Goal: Task Accomplishment & Management: Complete application form

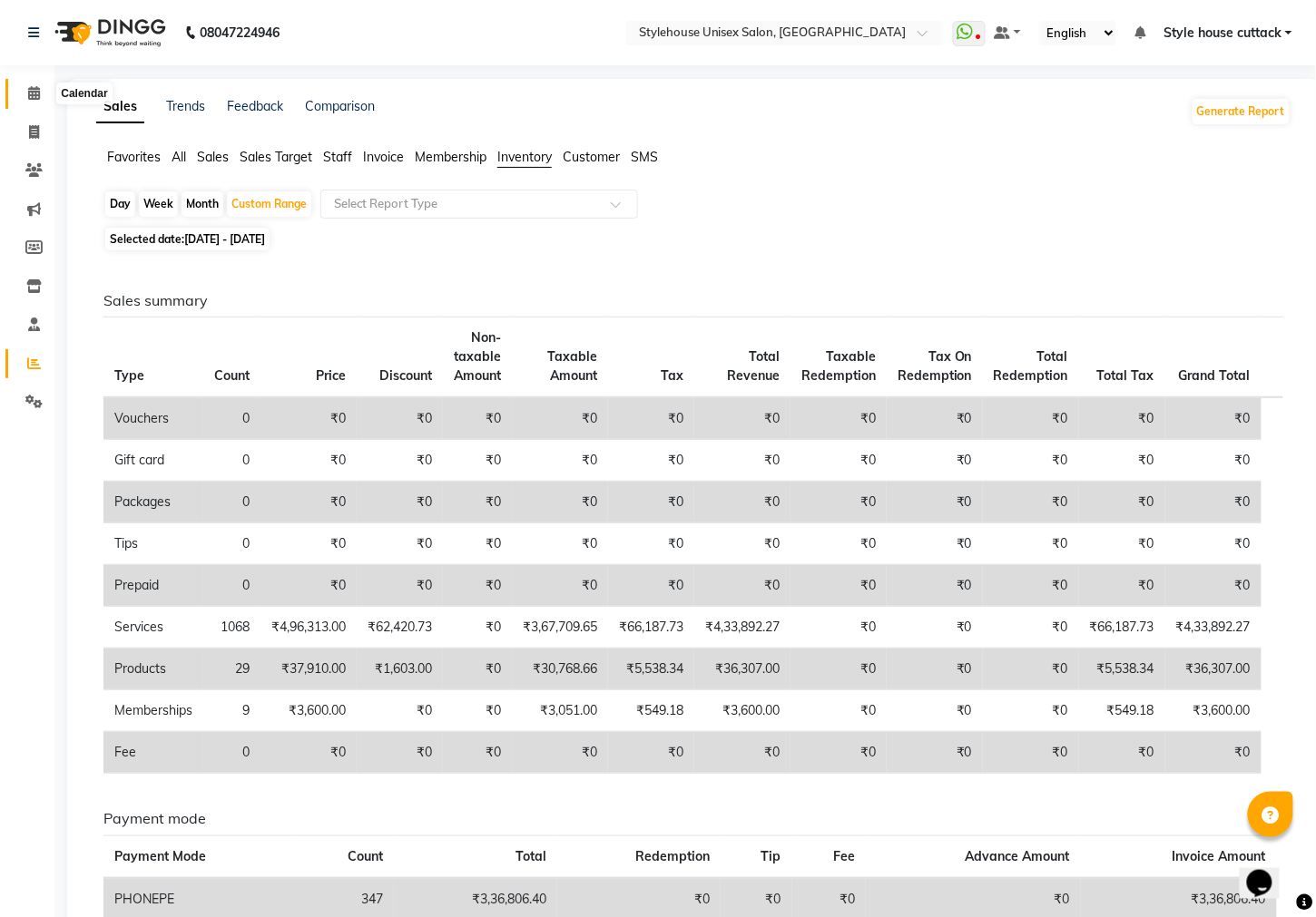
click at [32, 93] on icon at bounding box center [34, 93] width 12 height 14
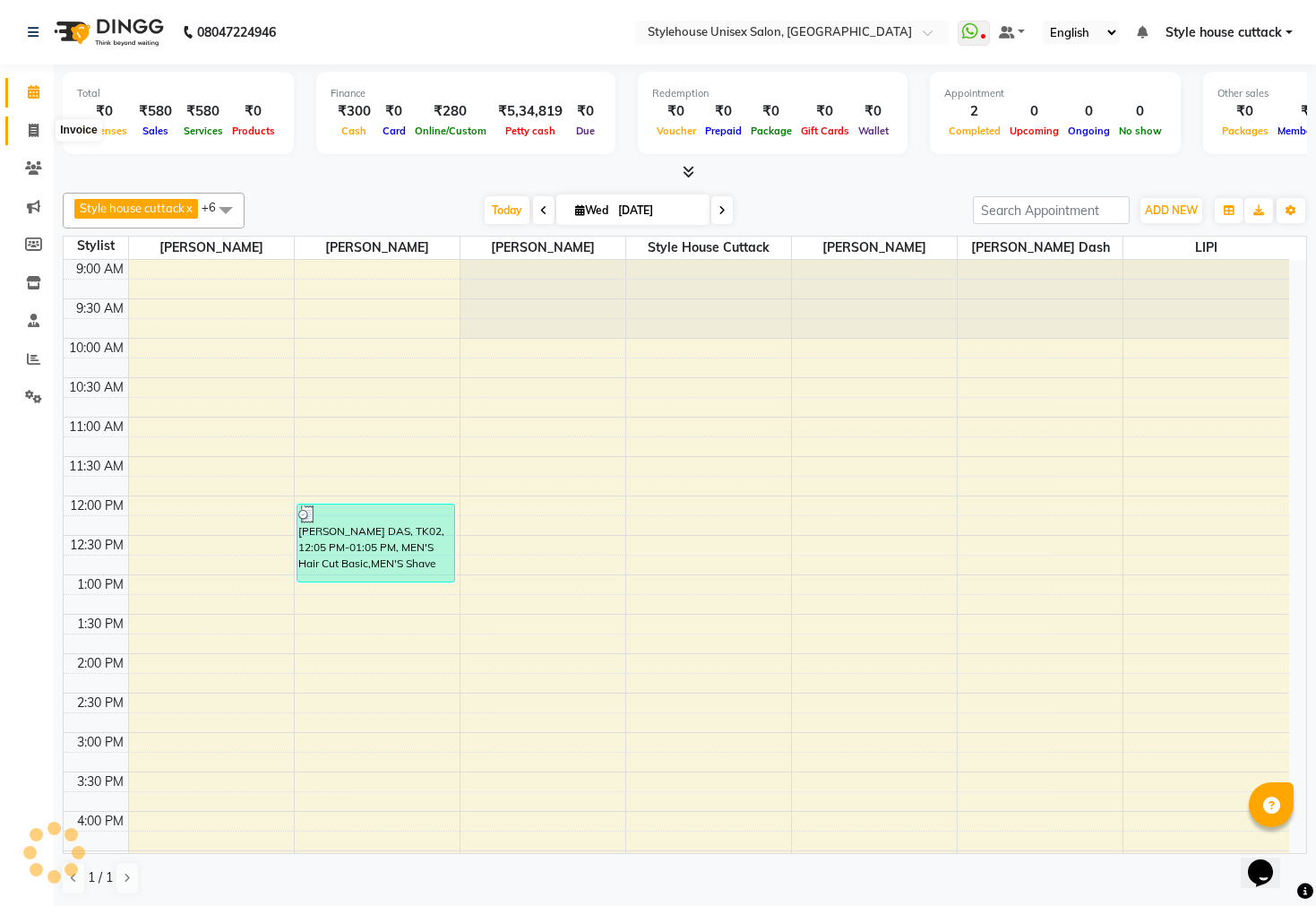
click at [36, 130] on icon at bounding box center [34, 130] width 10 height 14
select select "service"
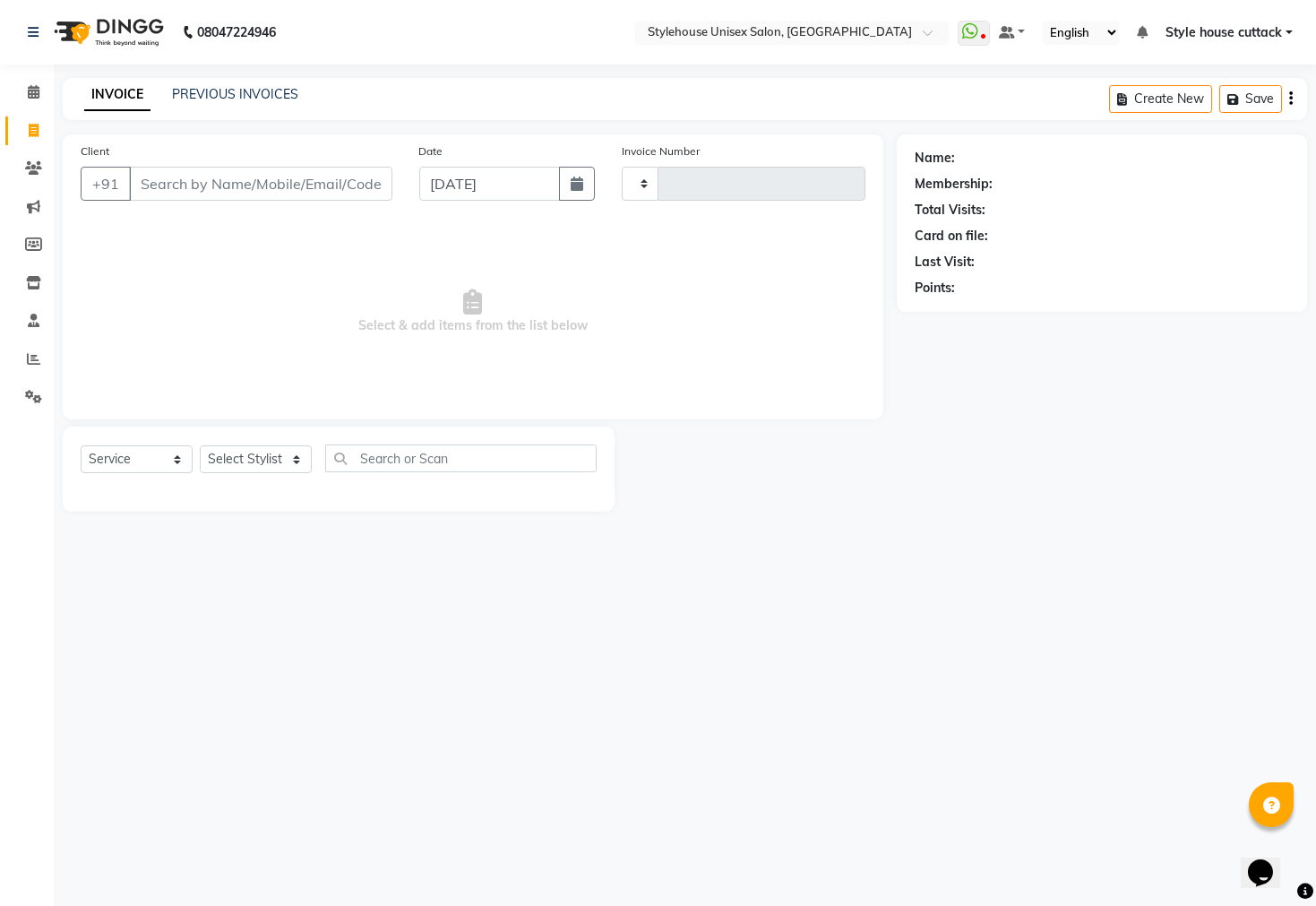
type input "2294"
select select "4222"
click at [26, 100] on span at bounding box center [33, 92] width 31 height 20
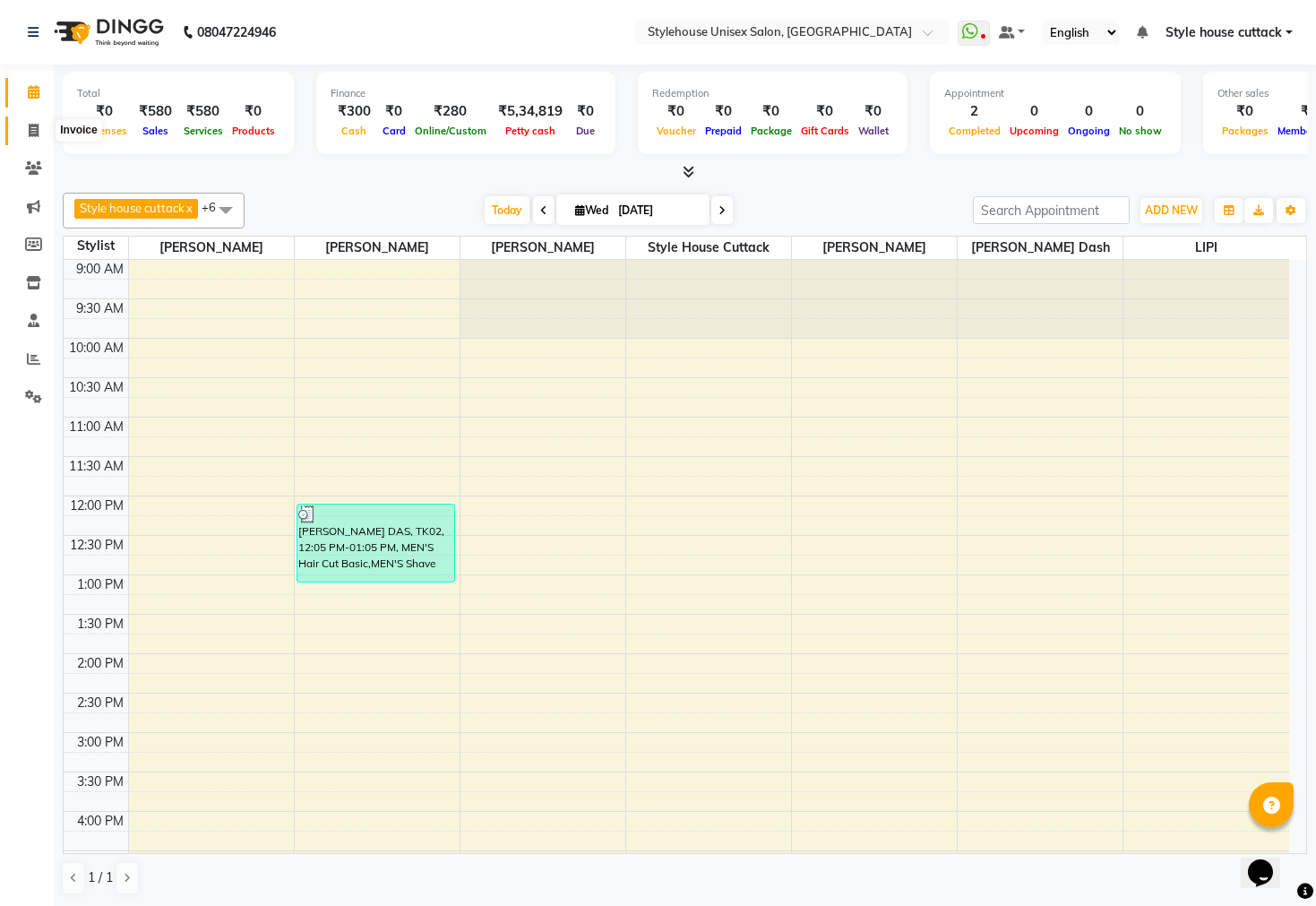
click at [29, 134] on icon at bounding box center [34, 130] width 10 height 14
select select "4222"
select select "service"
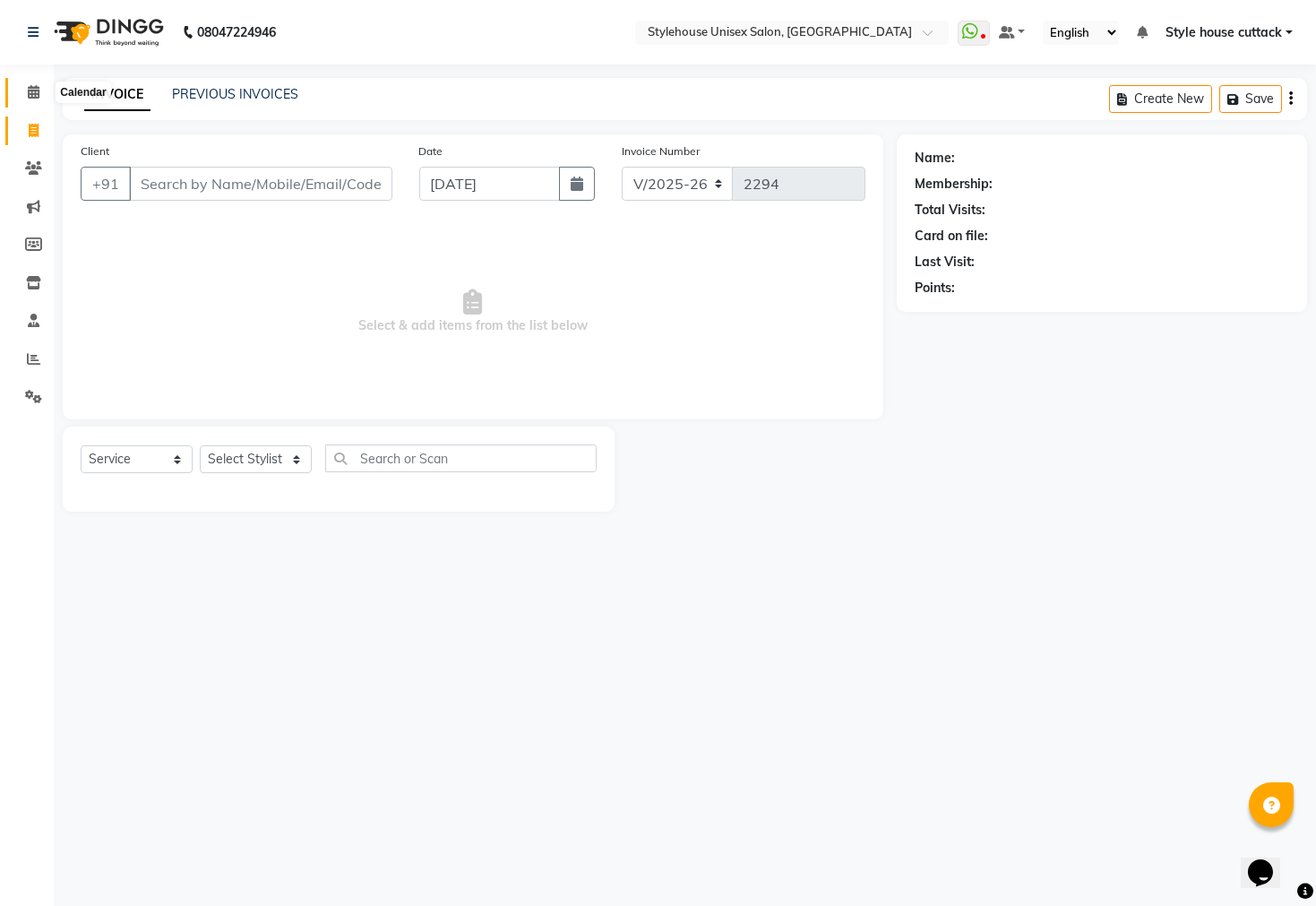
click at [29, 91] on icon at bounding box center [34, 92] width 12 height 14
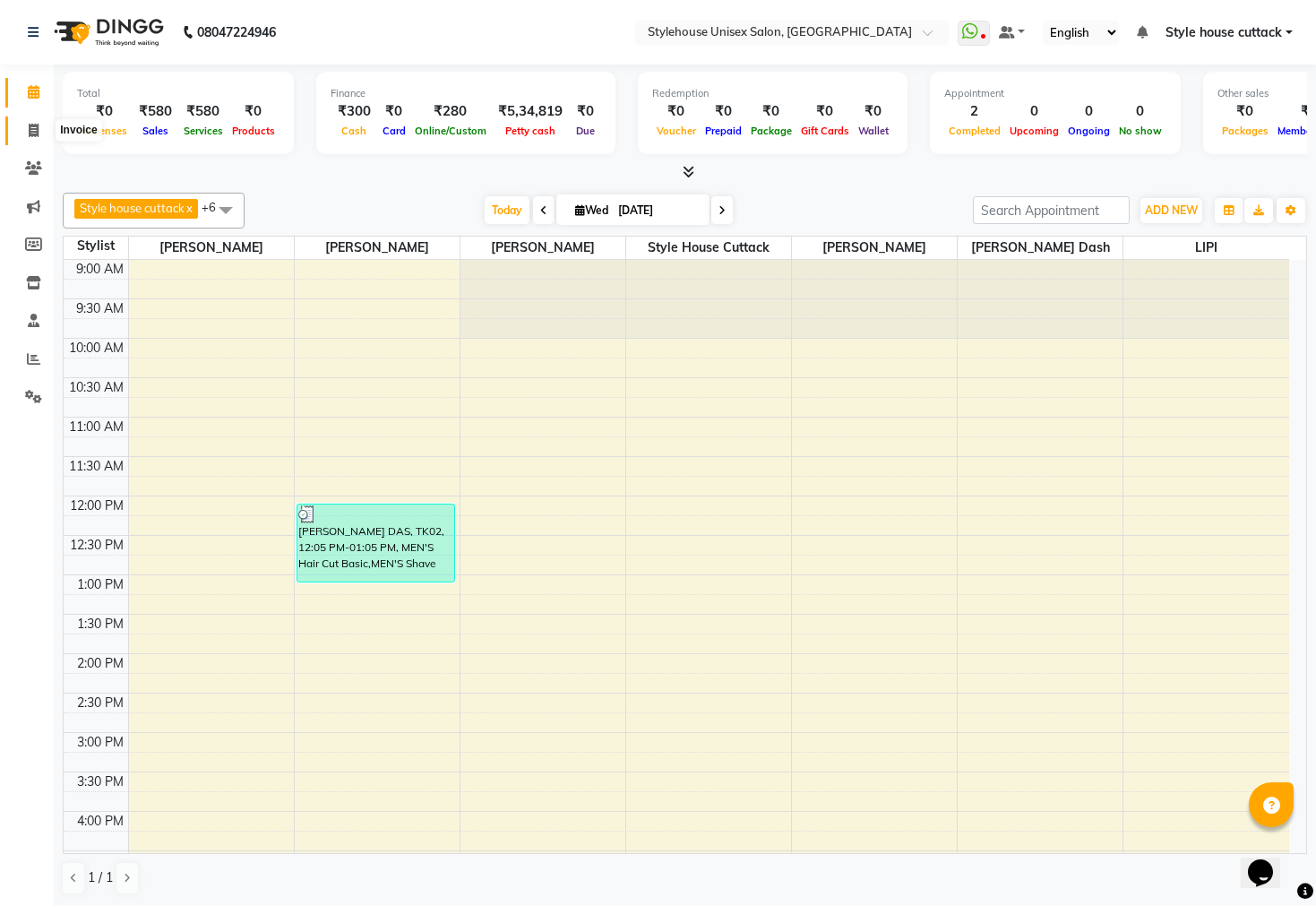
click at [37, 136] on icon at bounding box center [34, 130] width 10 height 14
select select "4222"
select select "service"
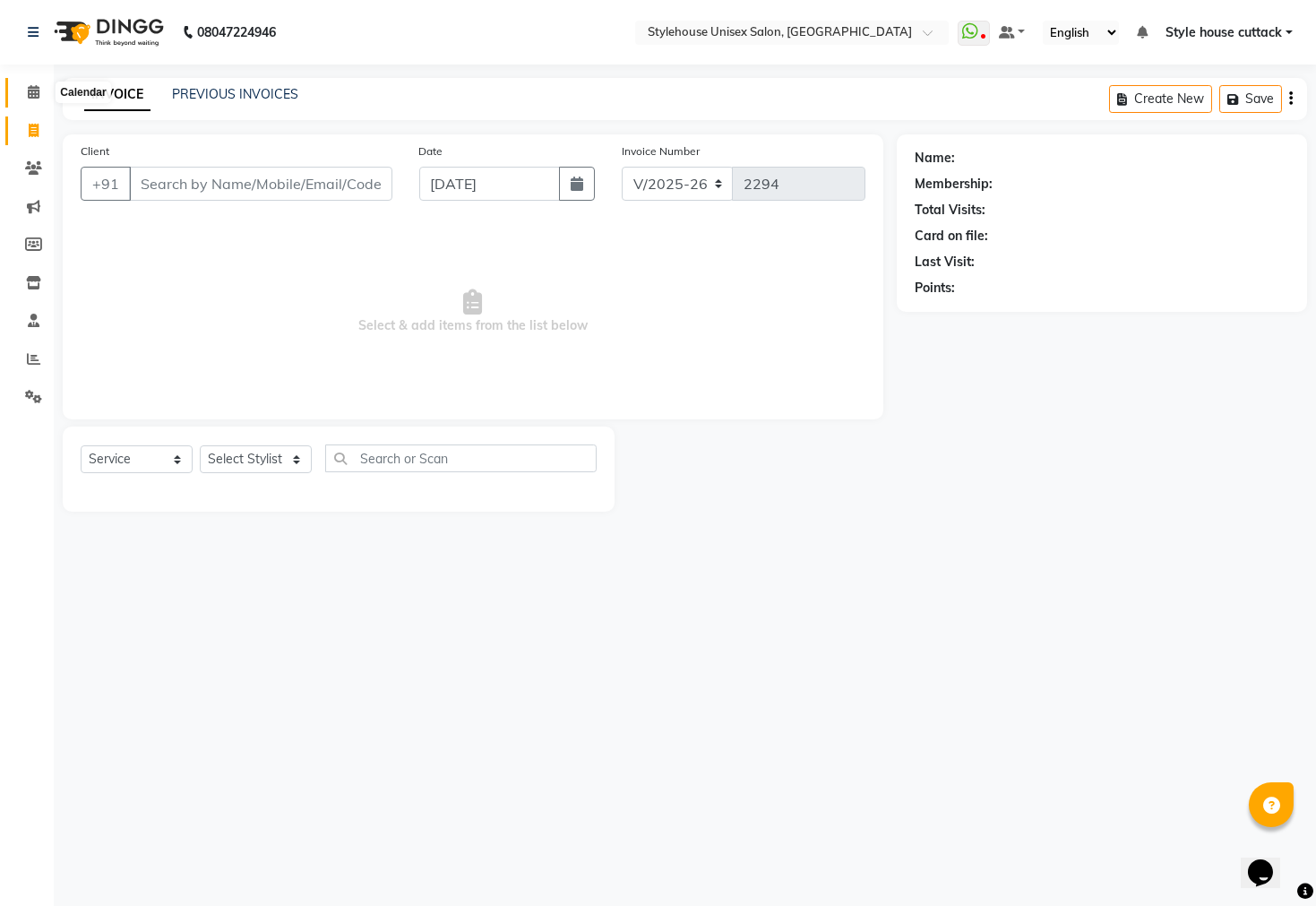
click at [28, 88] on icon at bounding box center [34, 92] width 12 height 14
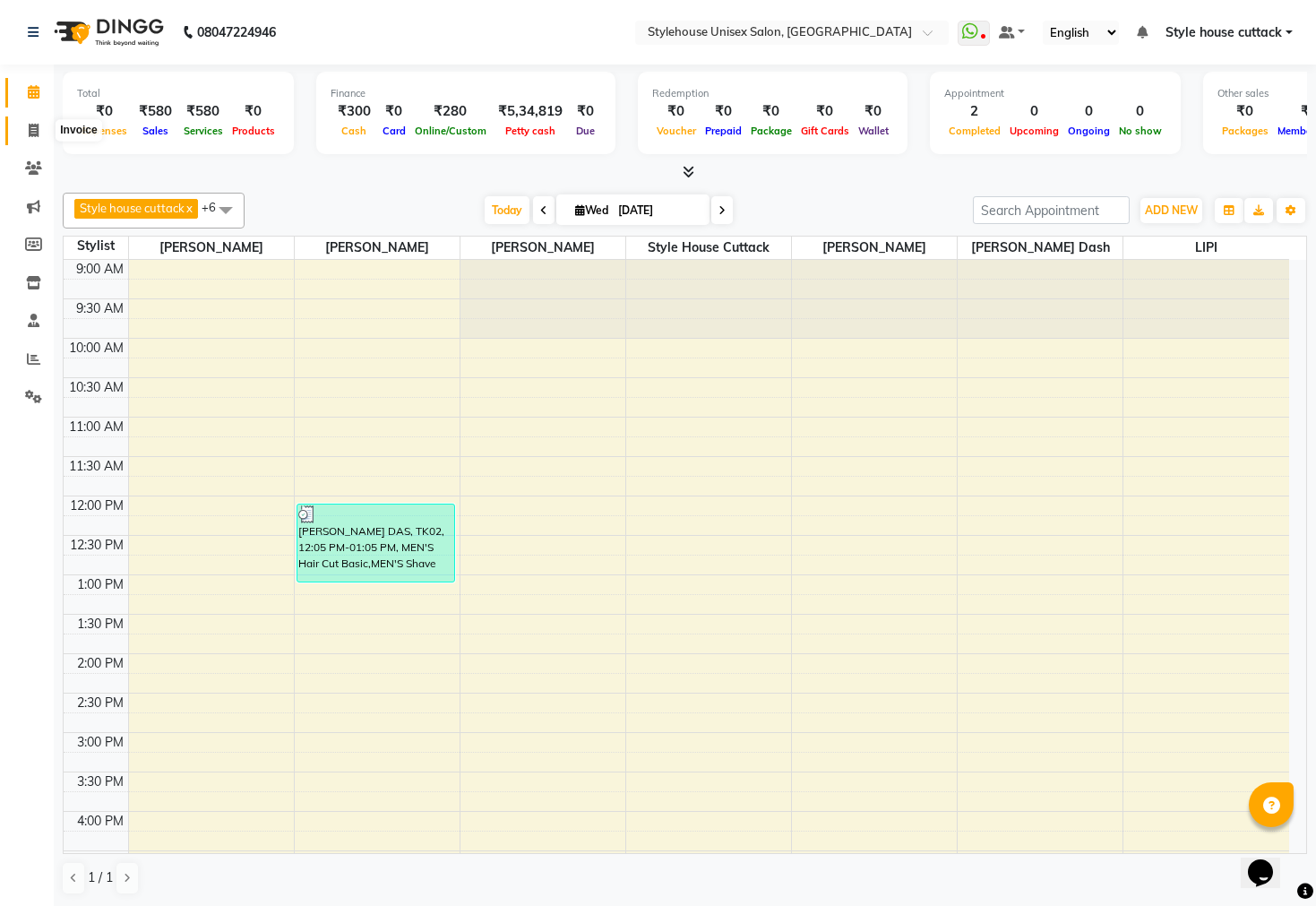
click at [38, 126] on span at bounding box center [33, 130] width 31 height 20
select select "service"
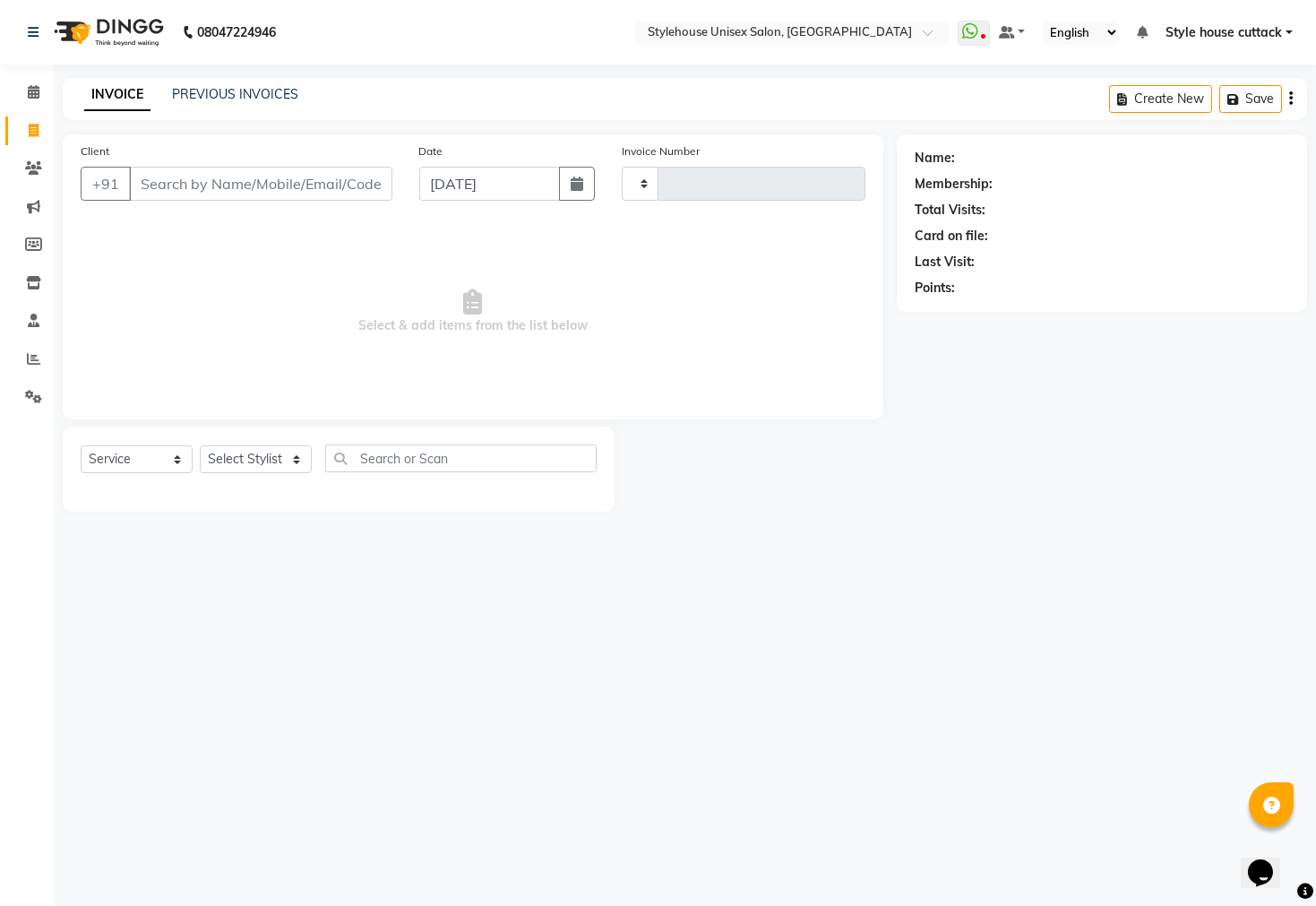
type input "2294"
select select "4222"
click at [24, 97] on span at bounding box center [33, 92] width 31 height 20
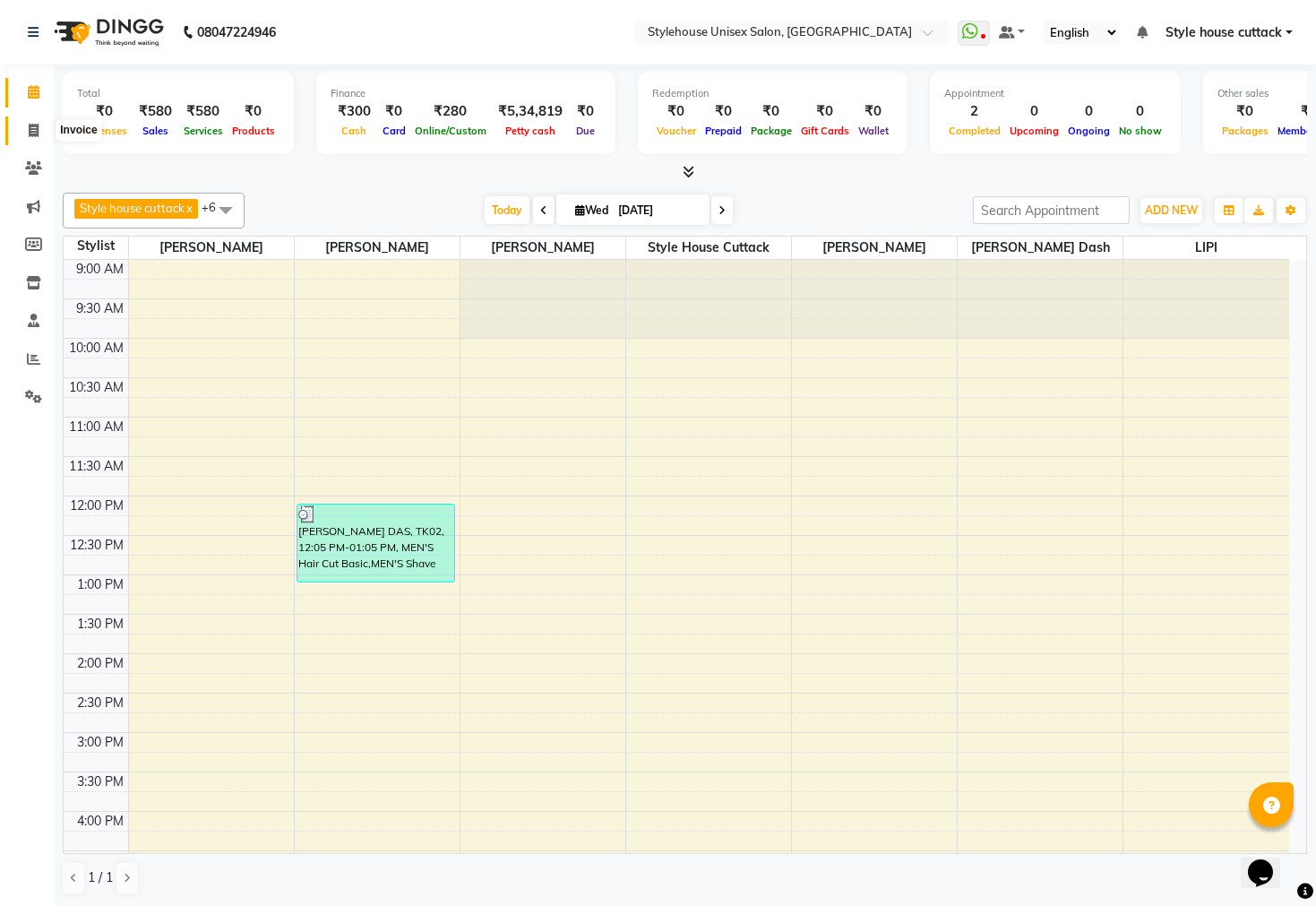
click at [31, 127] on icon at bounding box center [34, 130] width 10 height 14
select select "4222"
select select "service"
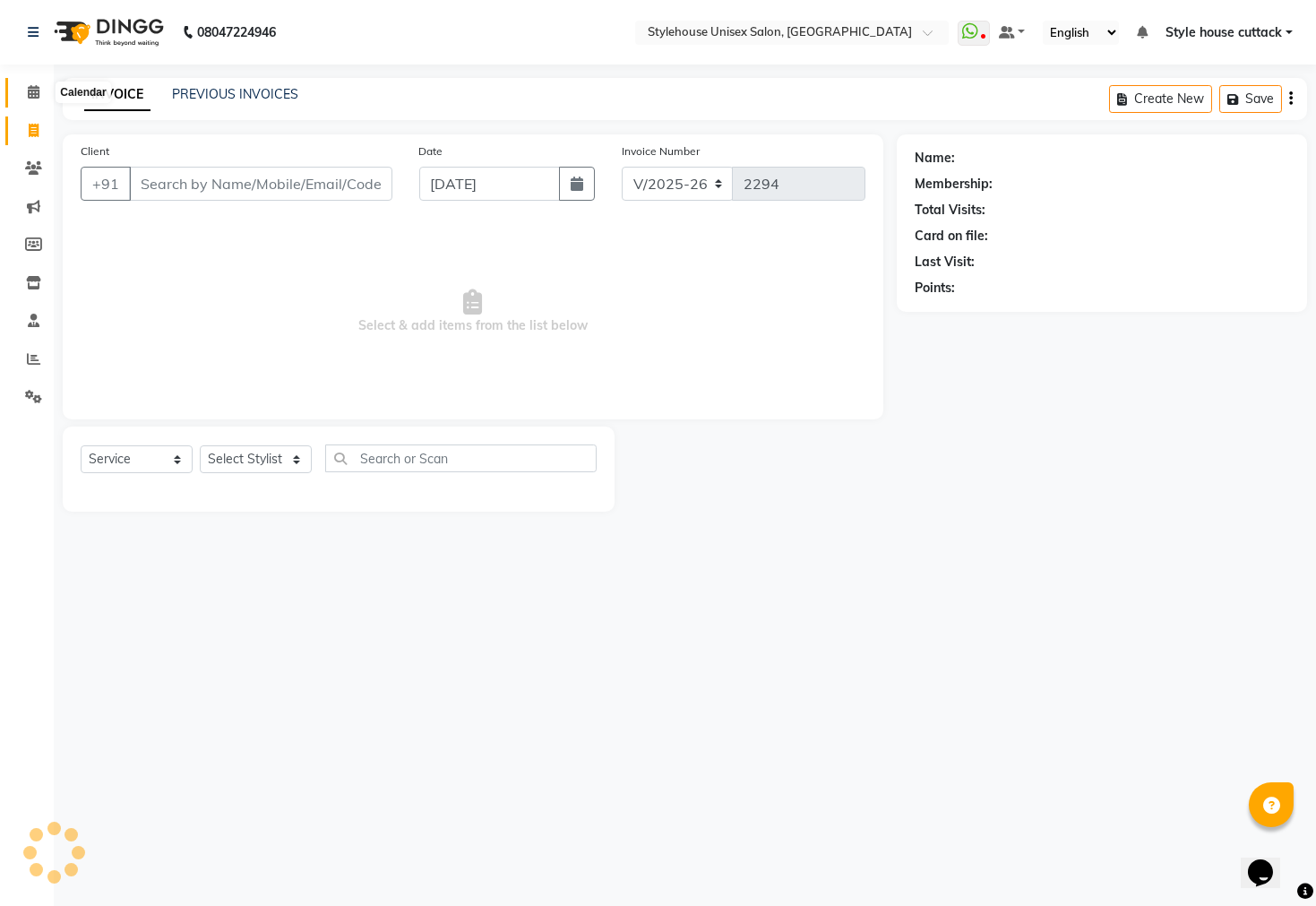
click at [23, 87] on span at bounding box center [33, 92] width 31 height 20
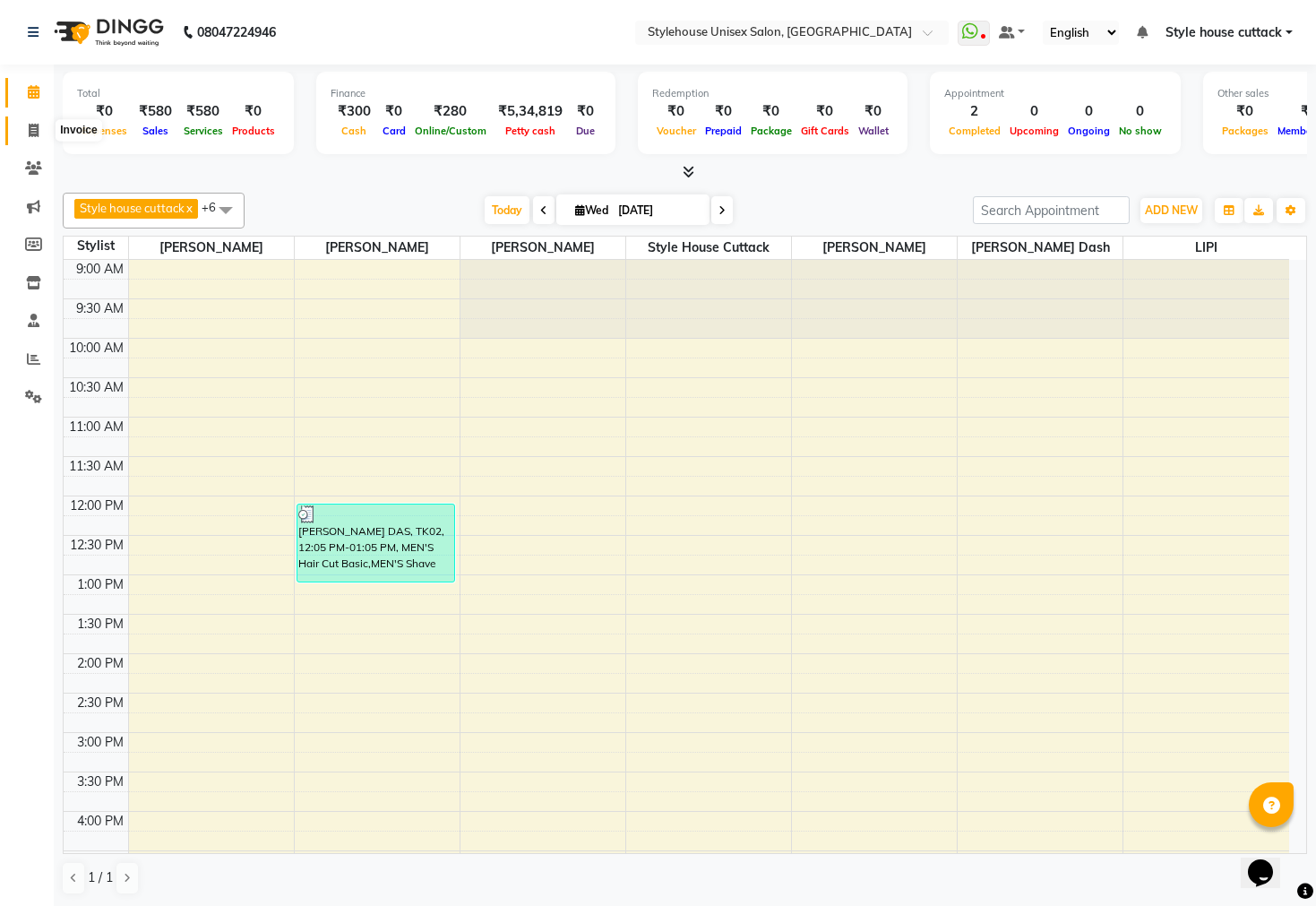
click at [29, 134] on icon at bounding box center [34, 130] width 10 height 14
select select "4222"
select select "service"
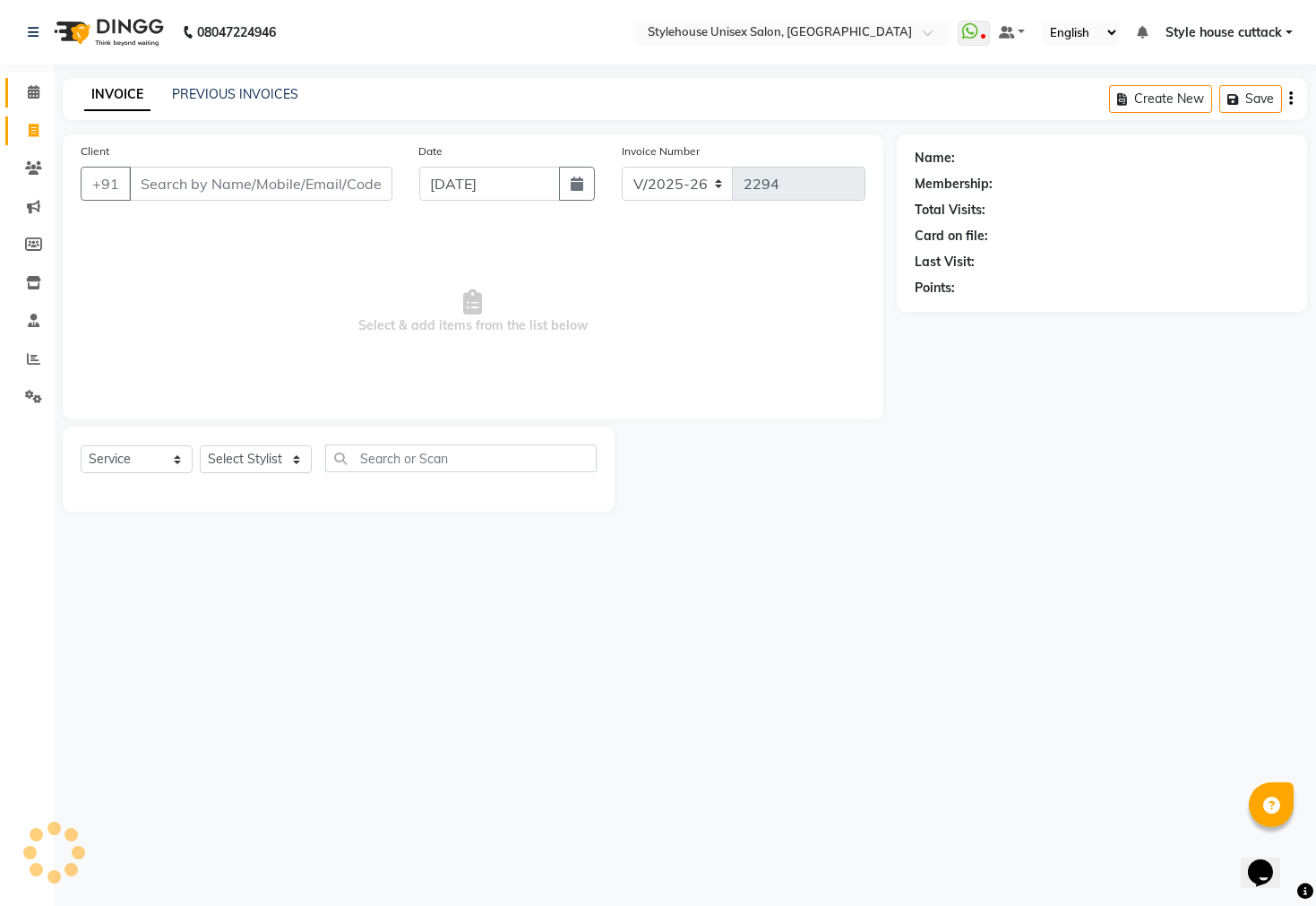
click at [40, 87] on span at bounding box center [33, 92] width 31 height 20
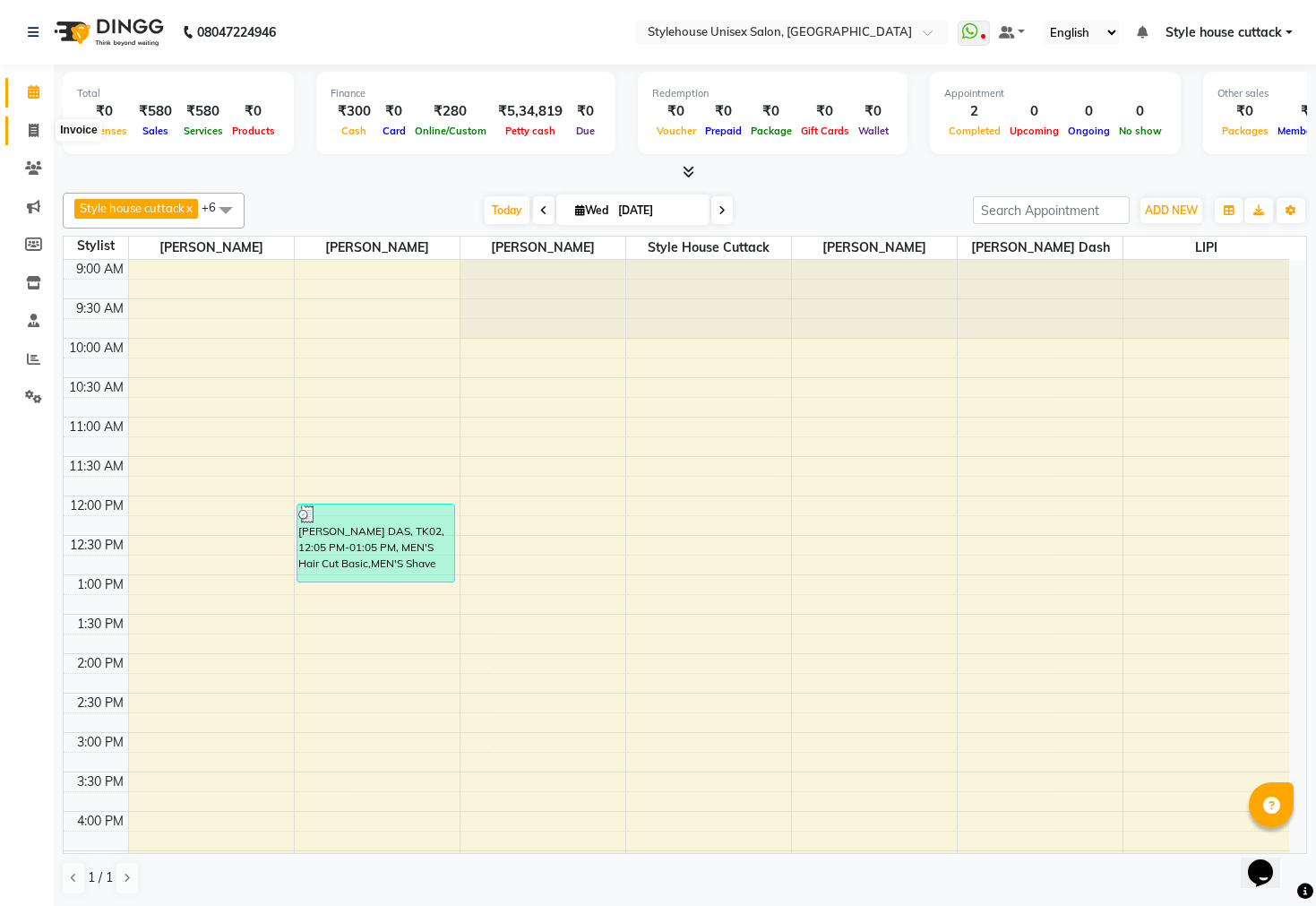
click at [22, 133] on span at bounding box center [33, 130] width 31 height 20
select select "4222"
select select "service"
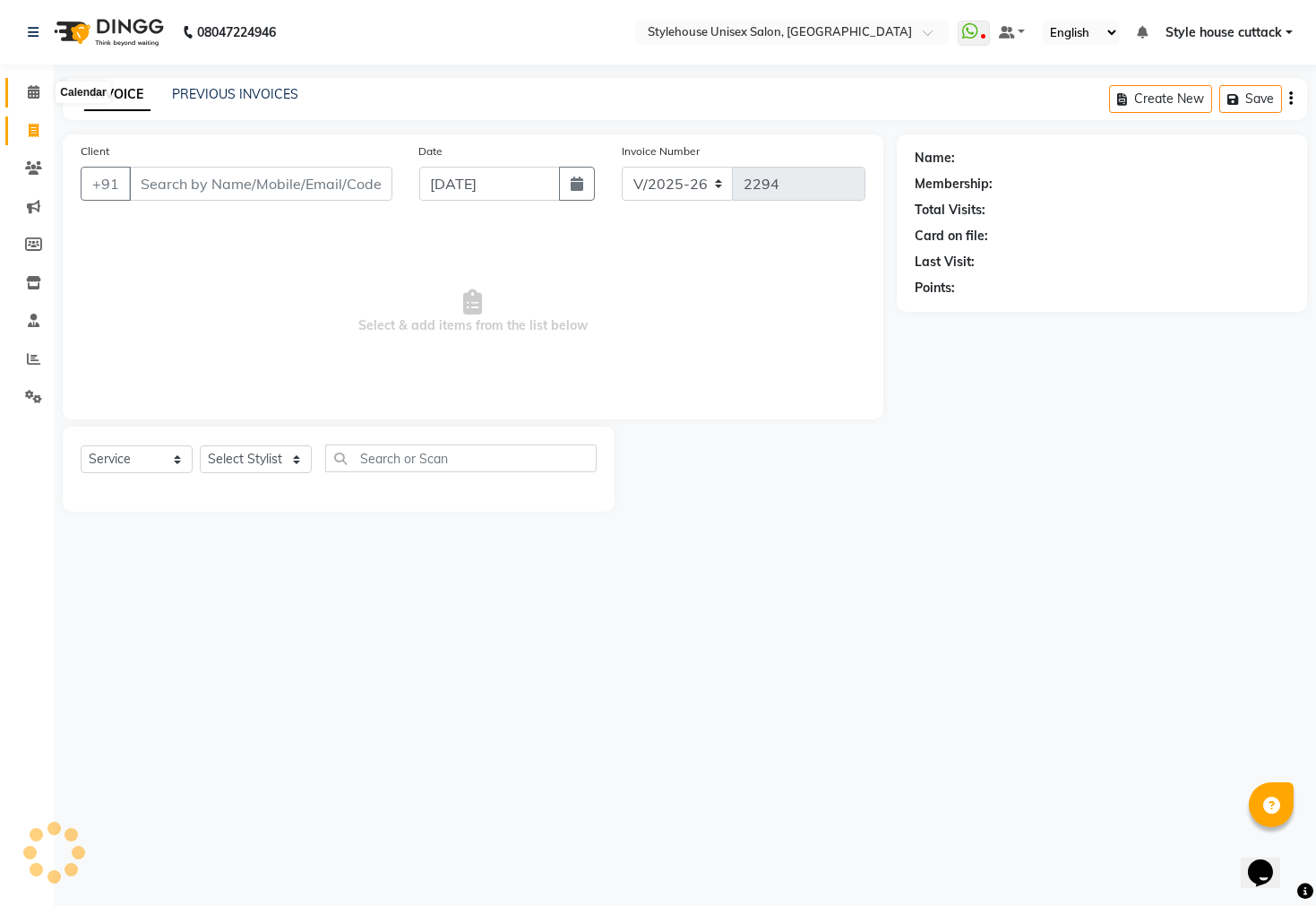
click at [30, 86] on icon at bounding box center [34, 92] width 12 height 14
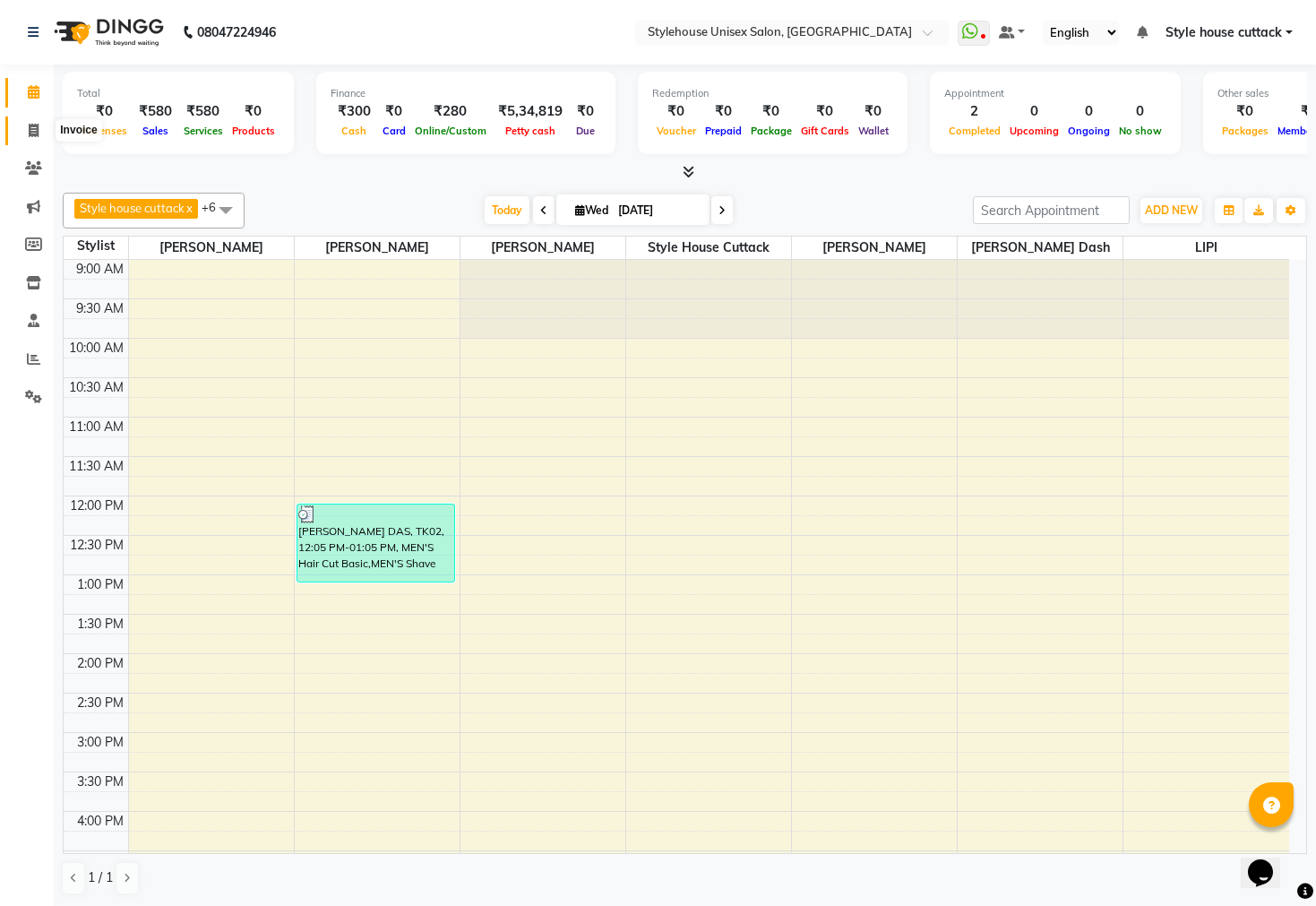
click at [36, 130] on icon at bounding box center [34, 130] width 10 height 14
select select "service"
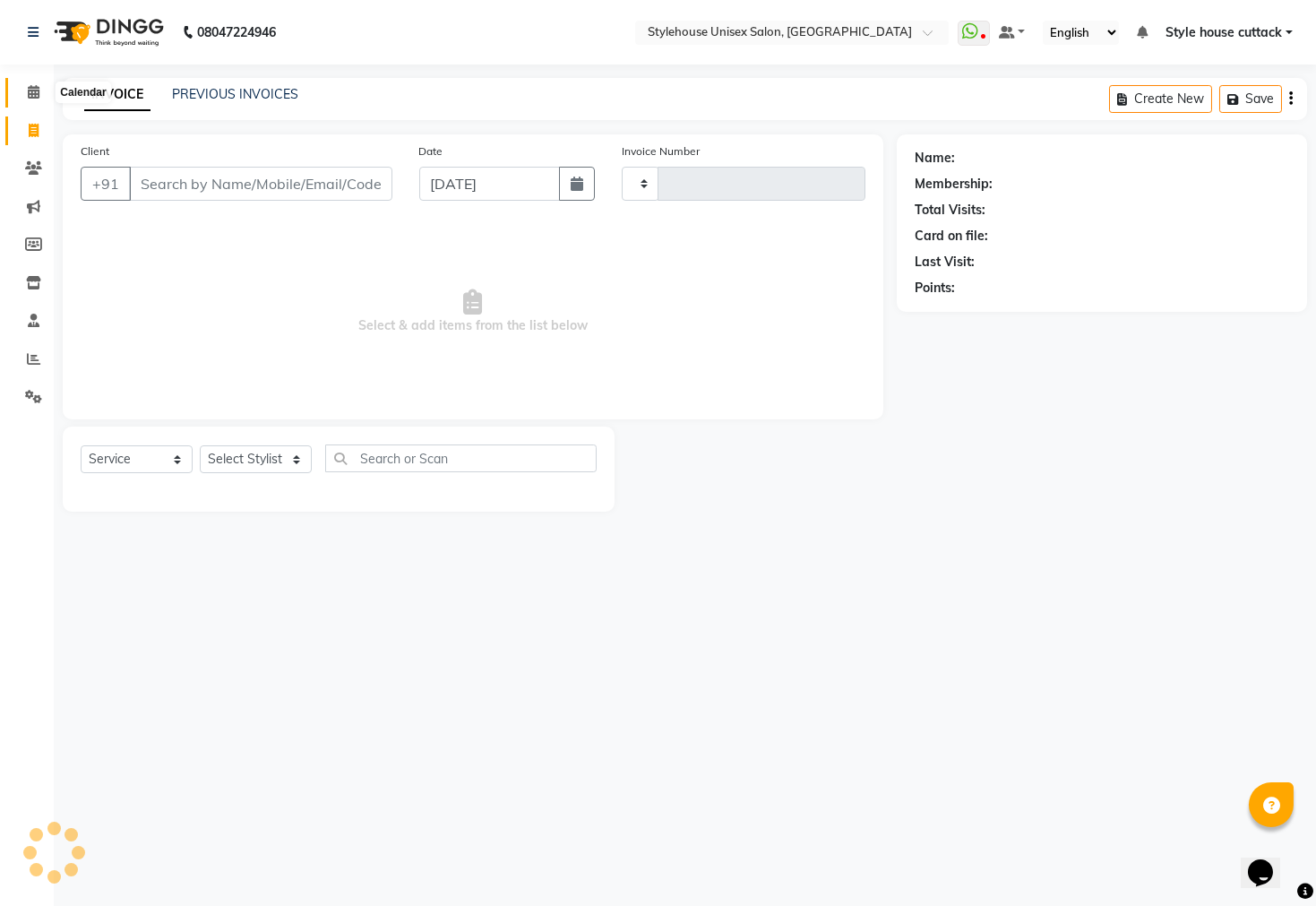
click at [36, 98] on icon at bounding box center [34, 92] width 12 height 14
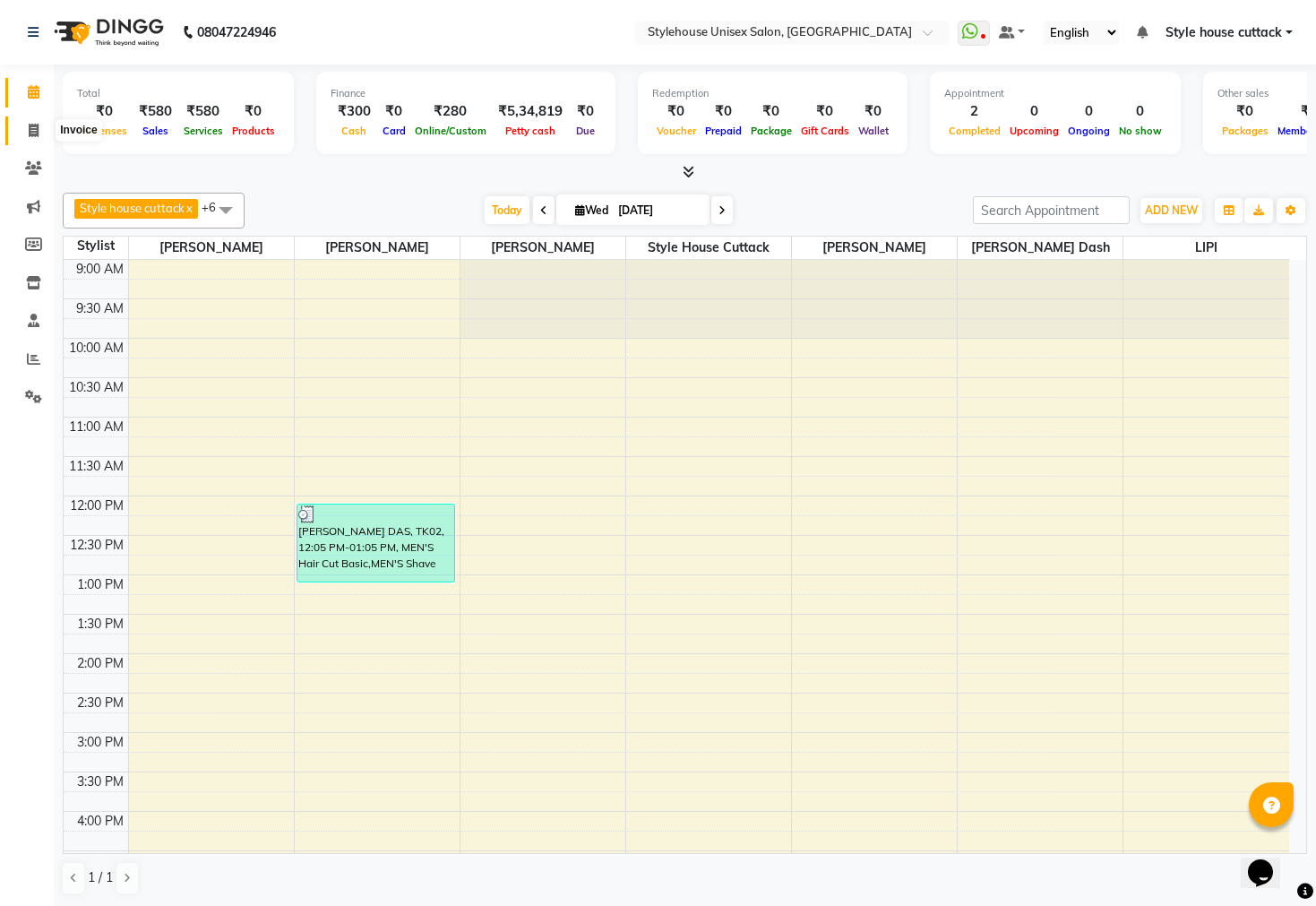
click at [27, 137] on span at bounding box center [33, 130] width 31 height 20
select select "4222"
select select "service"
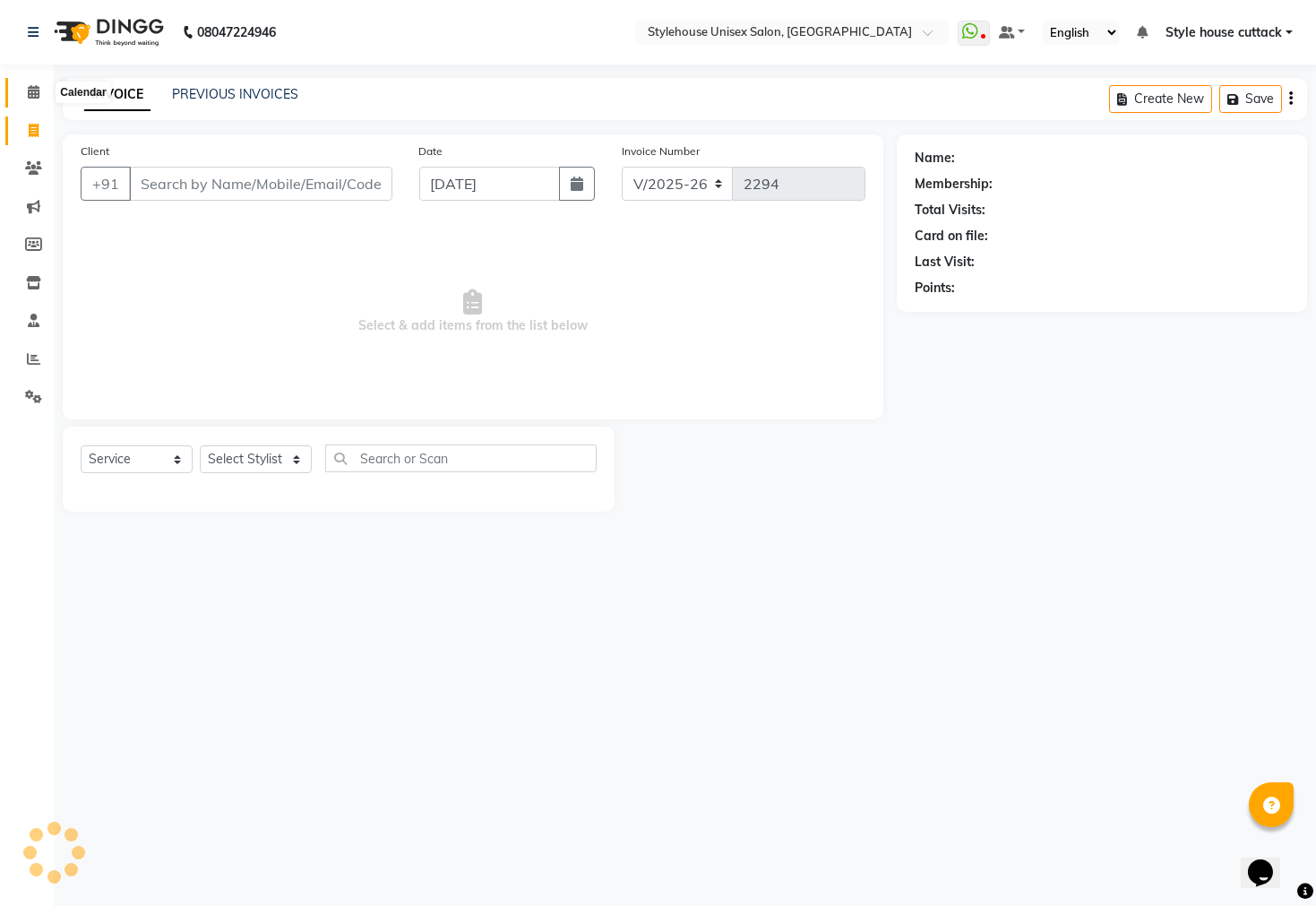
click at [29, 86] on icon at bounding box center [34, 92] width 12 height 14
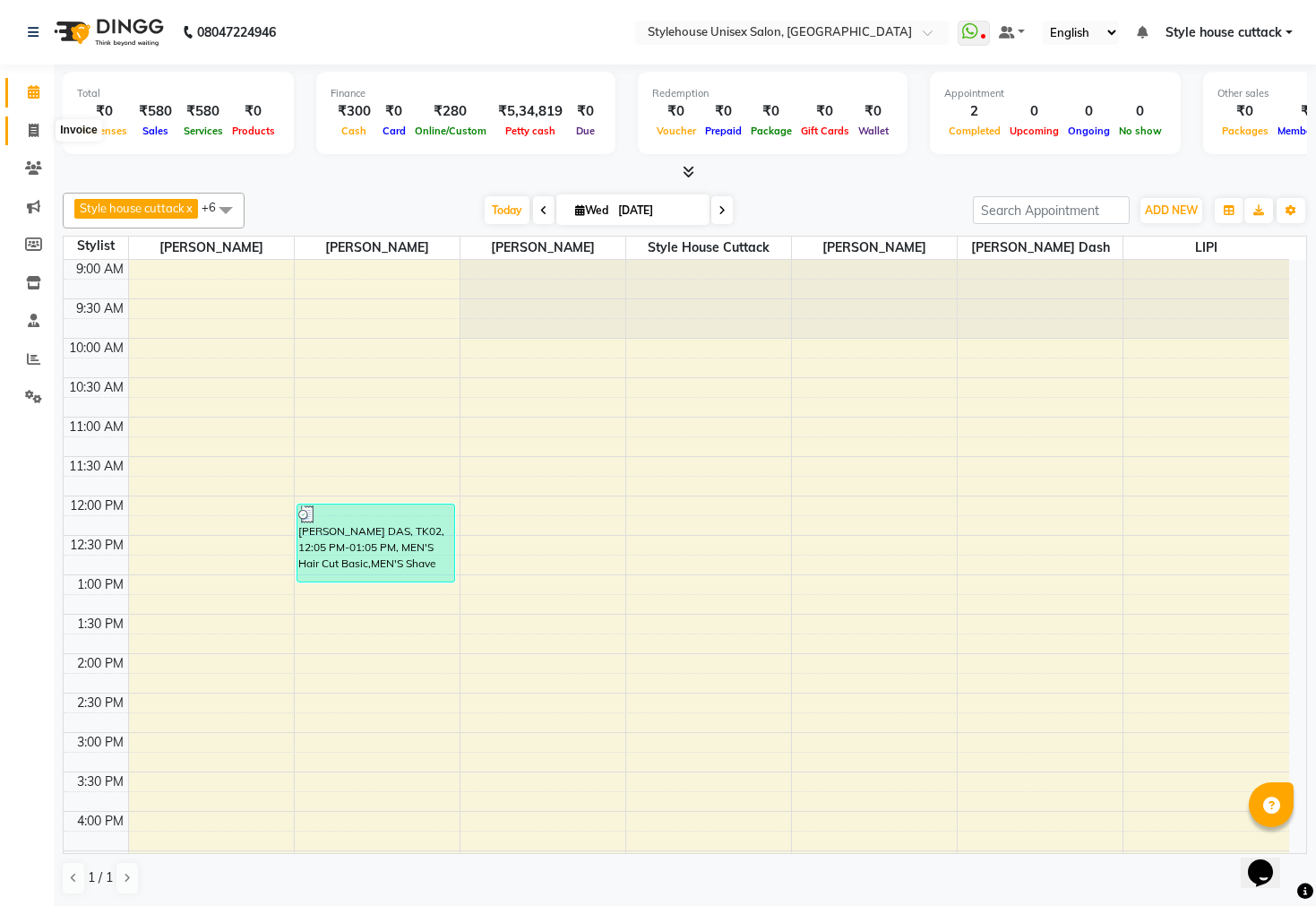
click at [31, 131] on icon at bounding box center [34, 130] width 10 height 14
select select "service"
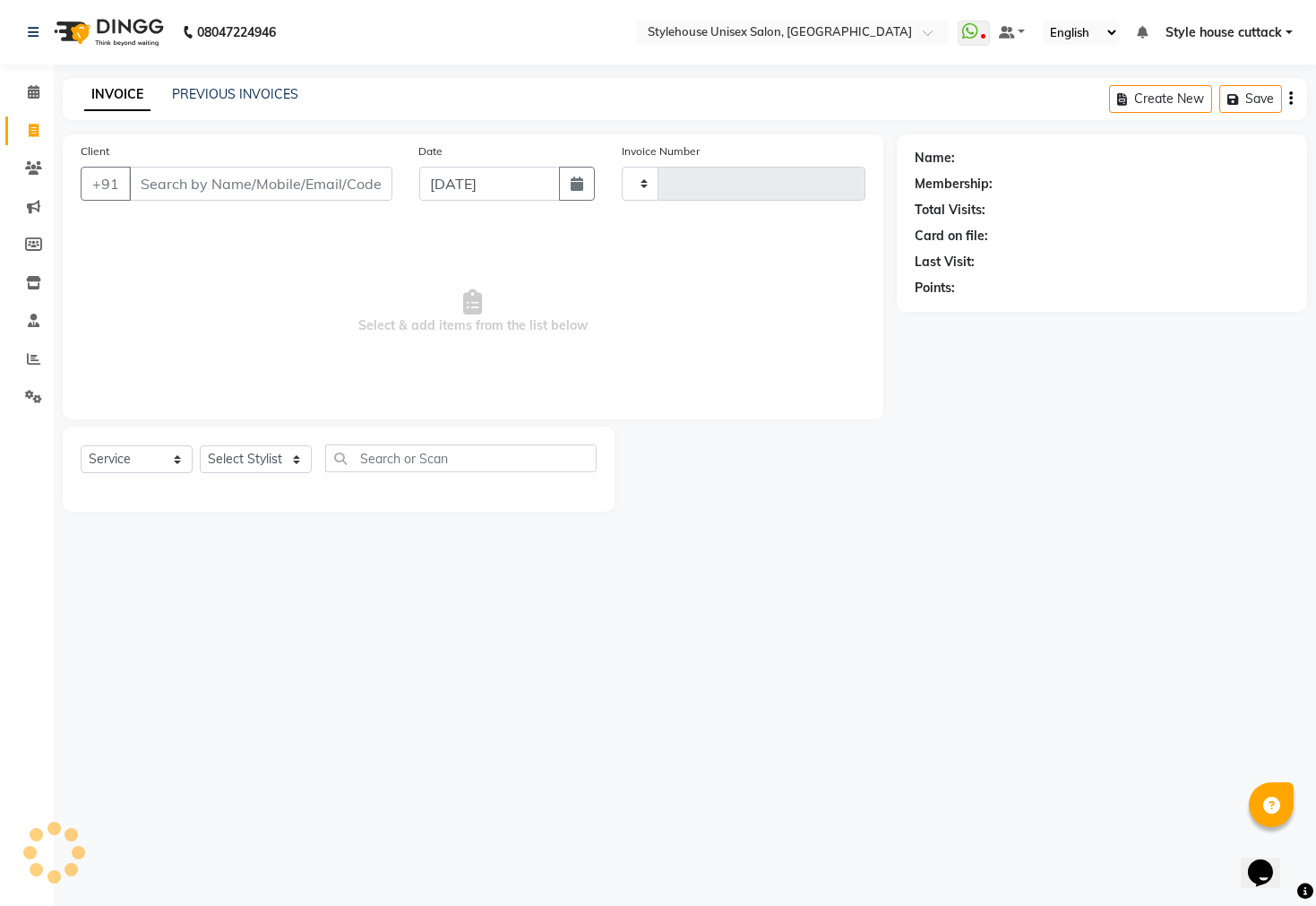
type input "2294"
select select "4222"
click at [39, 91] on span at bounding box center [33, 92] width 31 height 20
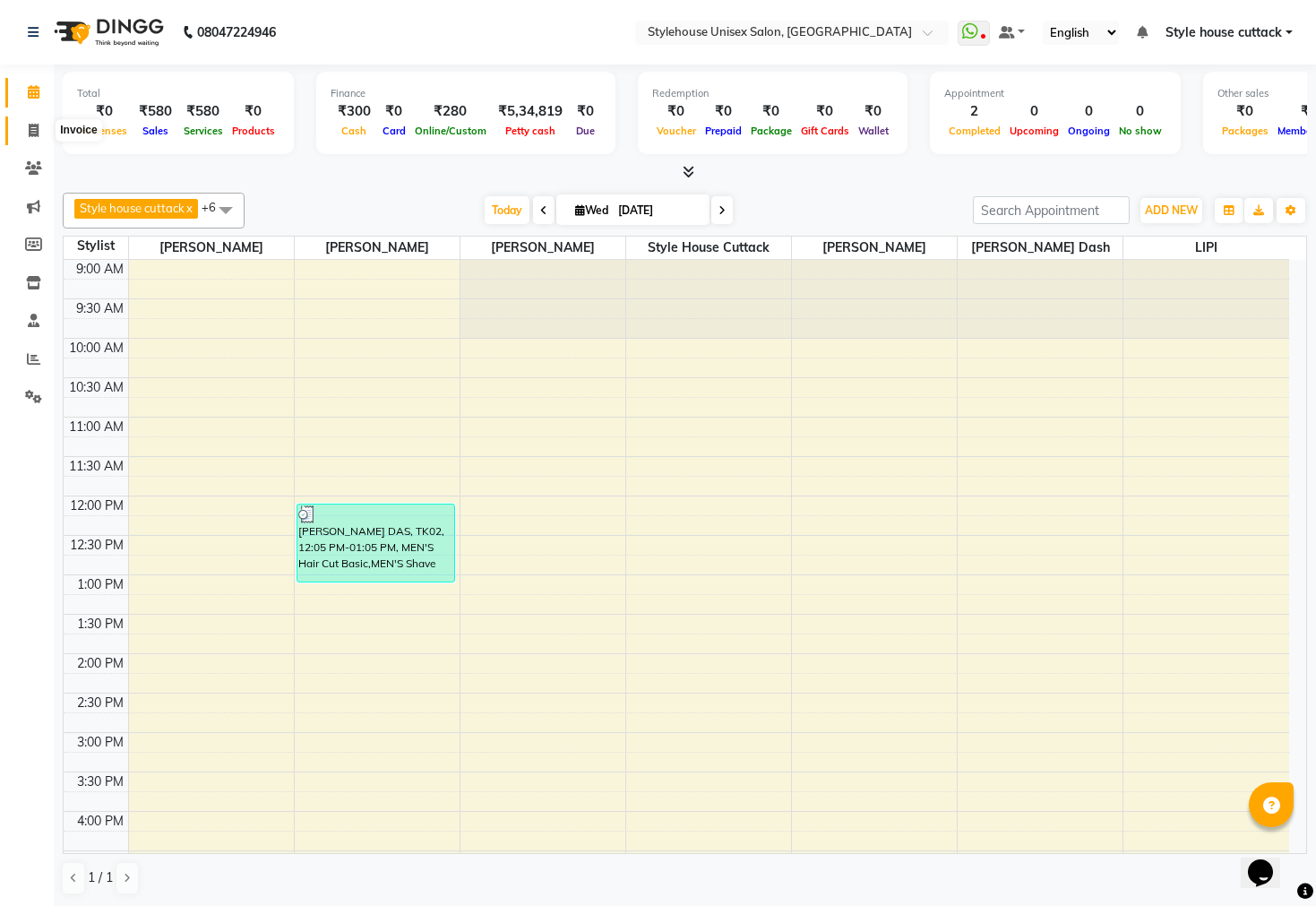
click at [24, 122] on span at bounding box center [33, 130] width 31 height 20
select select "service"
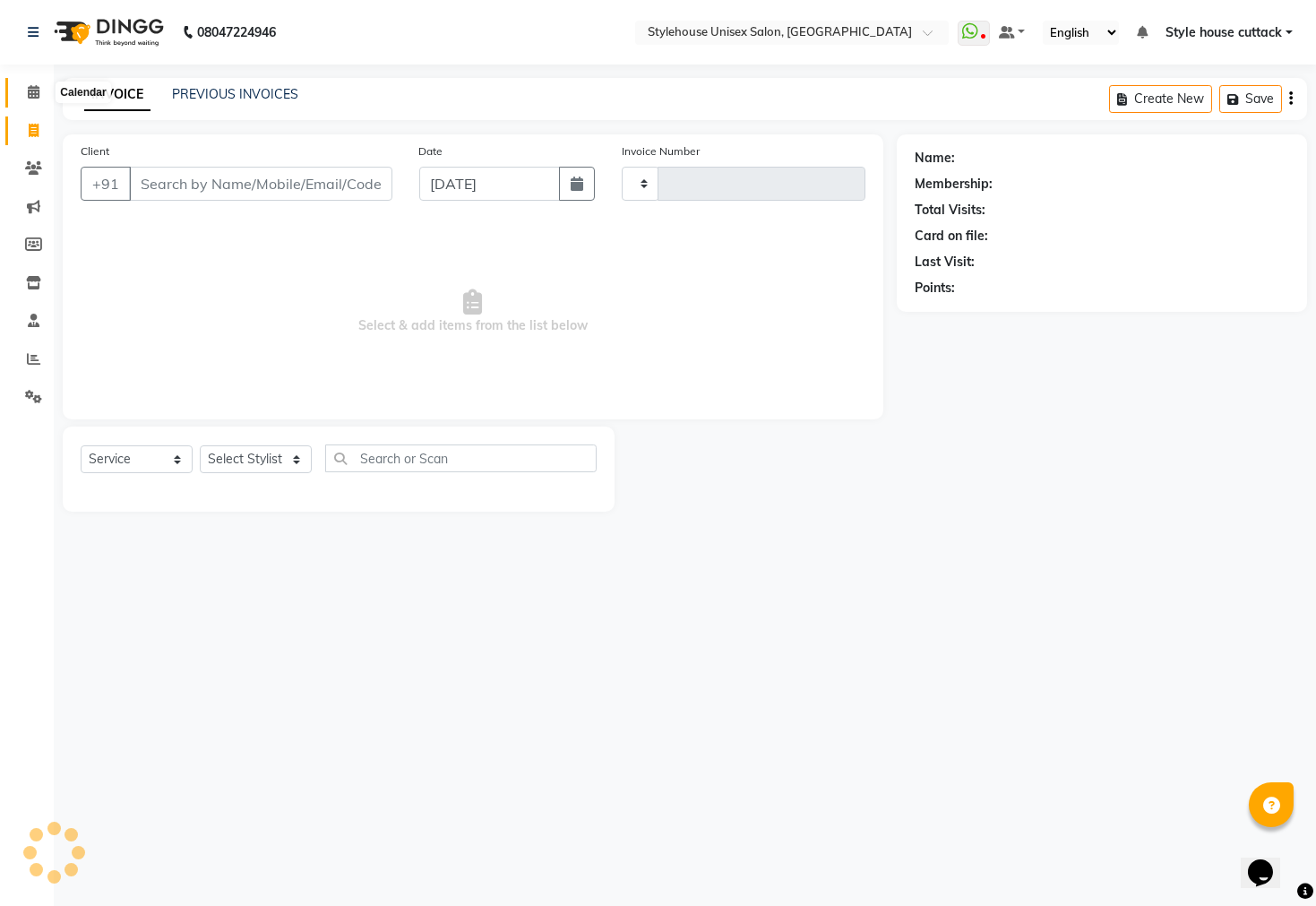
type input "2294"
select select "4222"
click at [24, 94] on span at bounding box center [33, 92] width 31 height 20
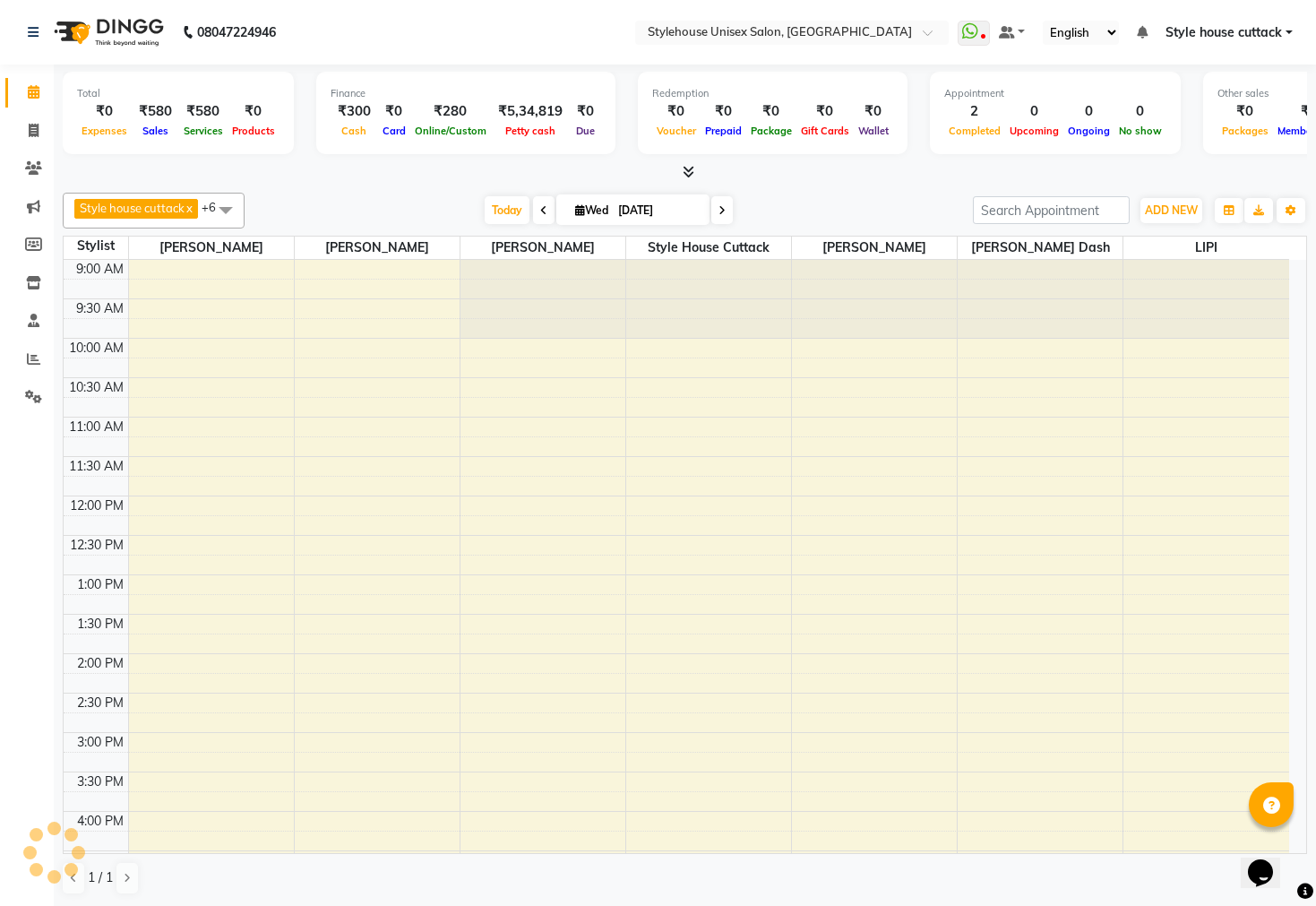
scroll to position [482, 0]
